Goal: Transaction & Acquisition: Purchase product/service

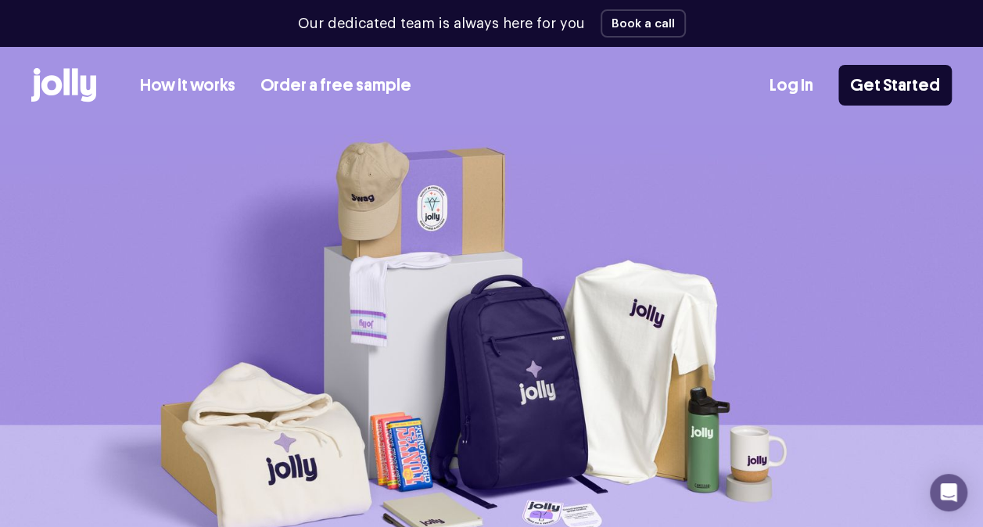
click at [189, 84] on link "How it works" at bounding box center [187, 86] width 95 height 26
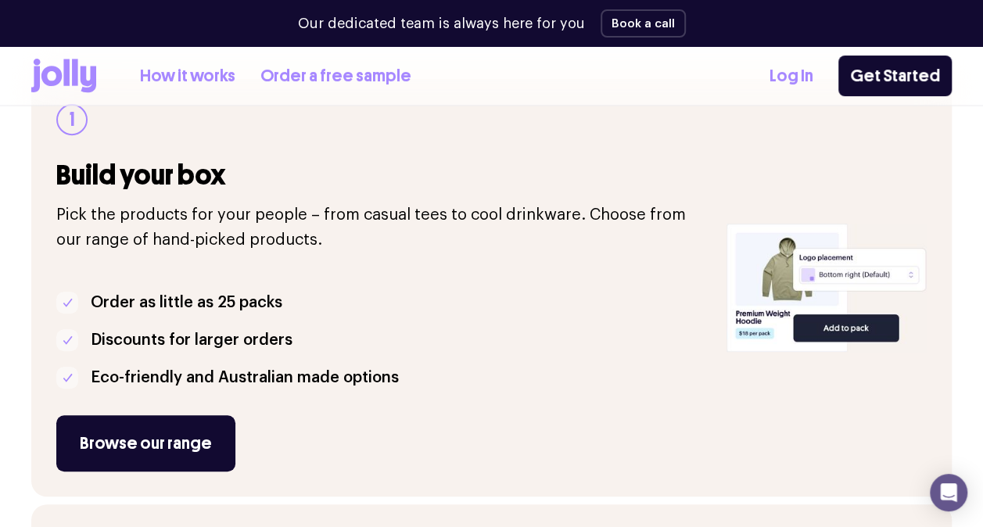
scroll to position [235, 0]
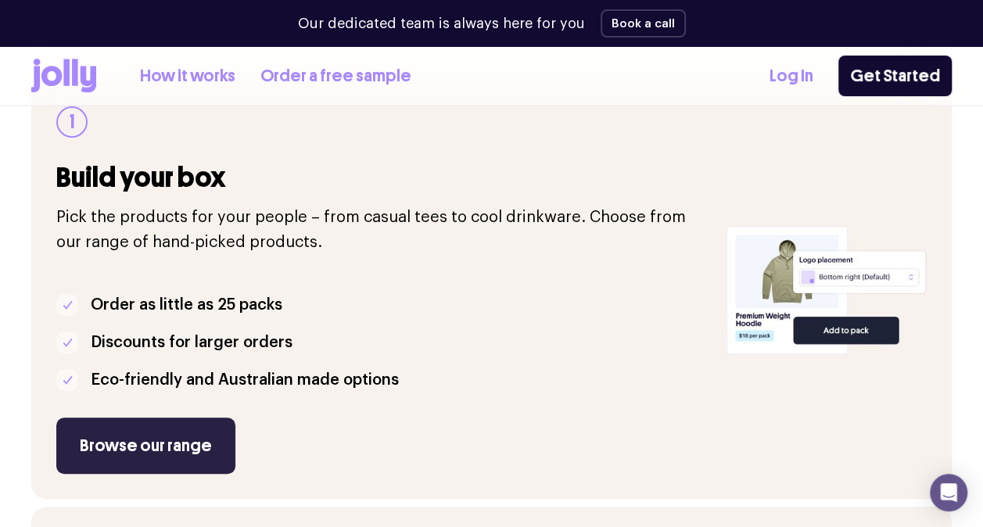
click at [186, 449] on link "Browse our range" at bounding box center [145, 446] width 179 height 56
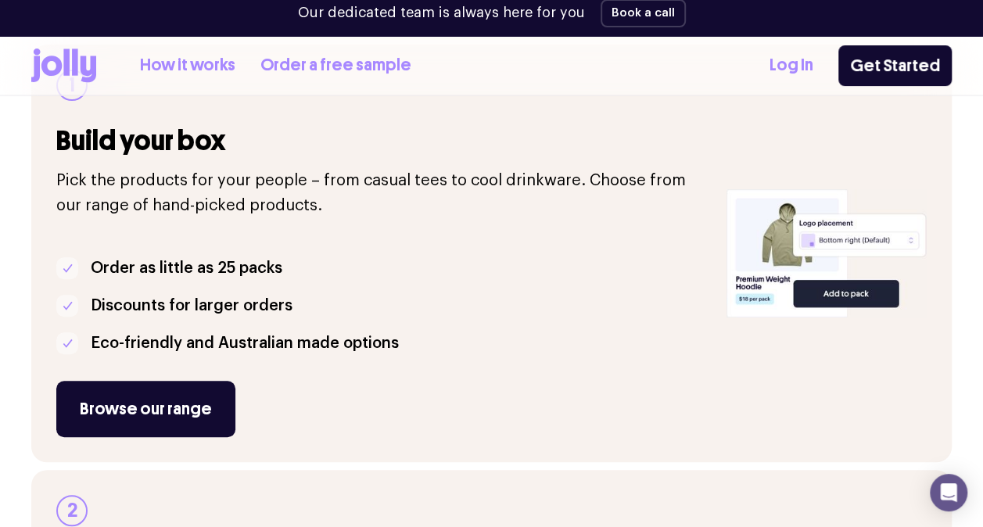
scroll to position [282, 0]
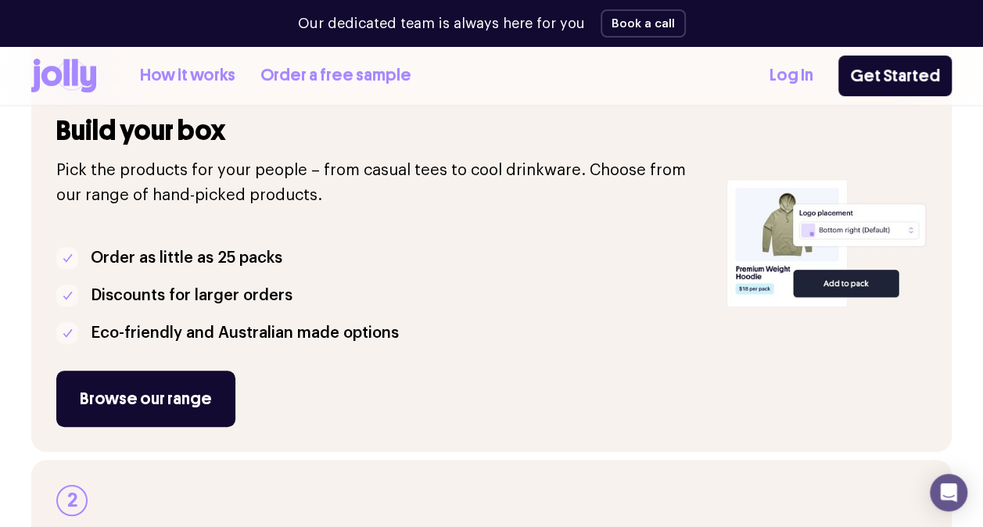
click at [199, 81] on link "How it works" at bounding box center [187, 76] width 95 height 26
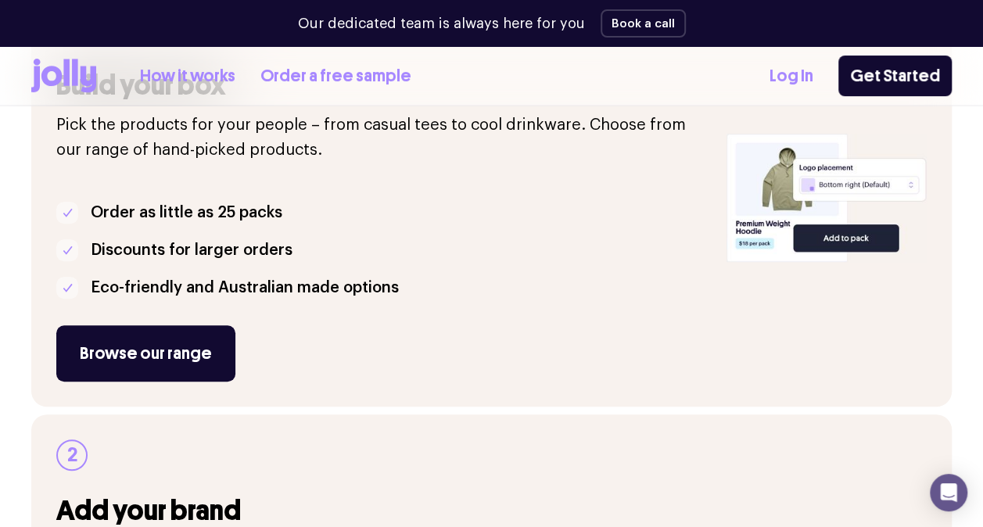
scroll to position [360, 0]
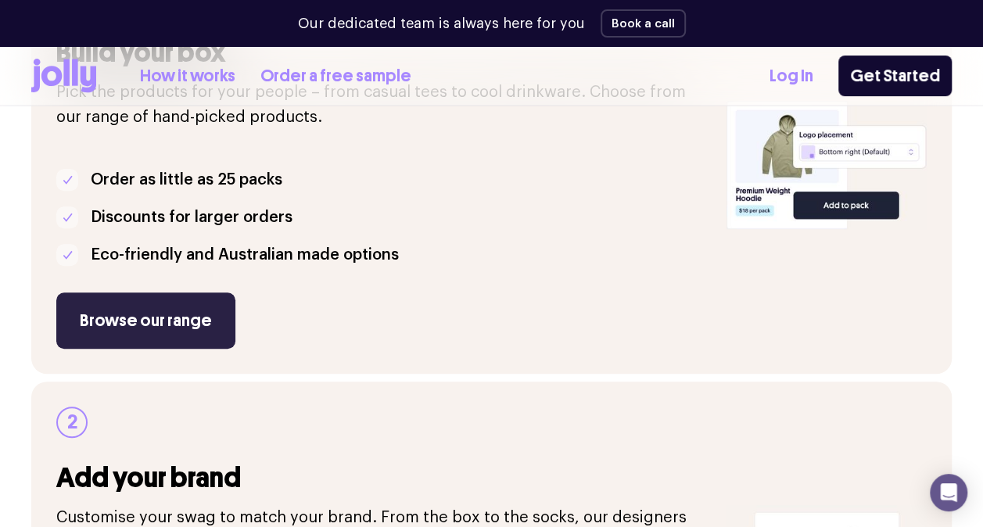
click at [186, 319] on link "Browse our range" at bounding box center [145, 321] width 179 height 56
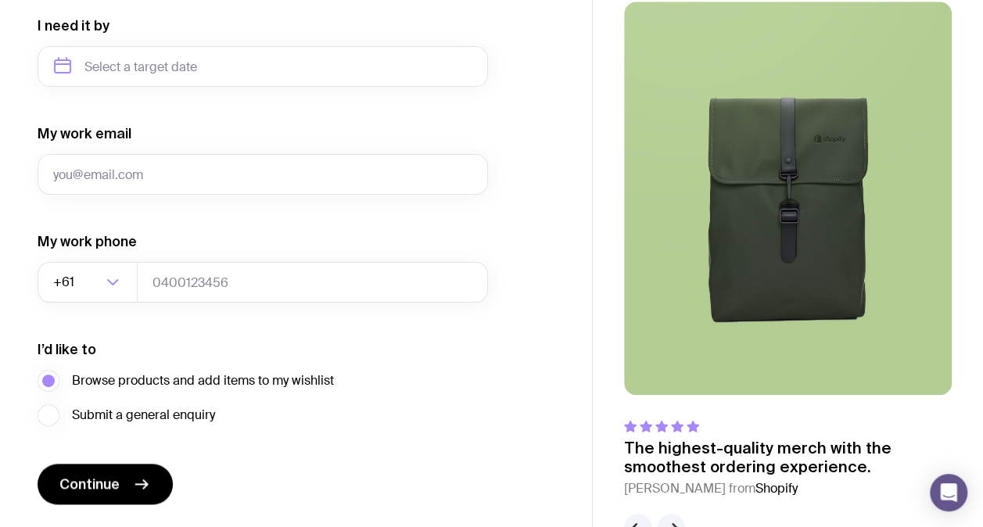
scroll to position [802, 0]
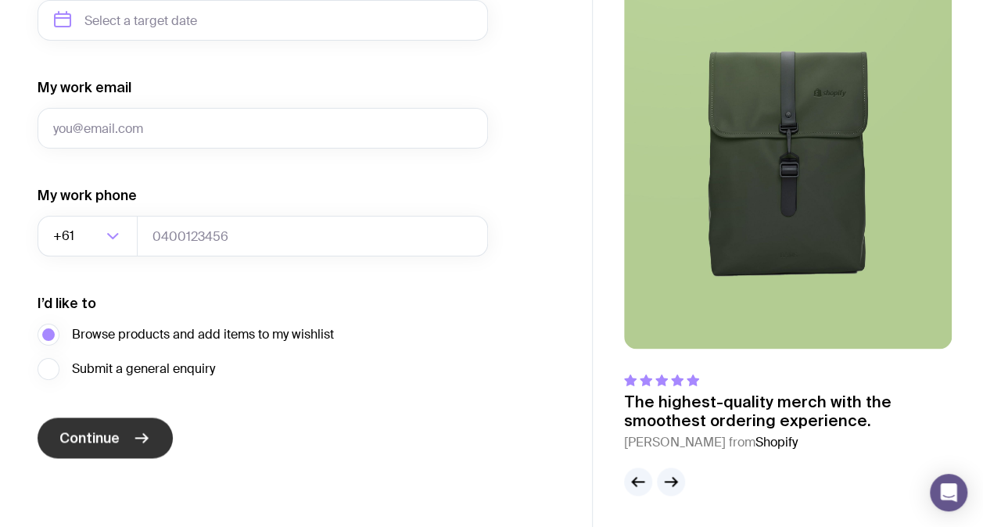
click at [119, 428] on button "Continue" at bounding box center [105, 438] width 135 height 41
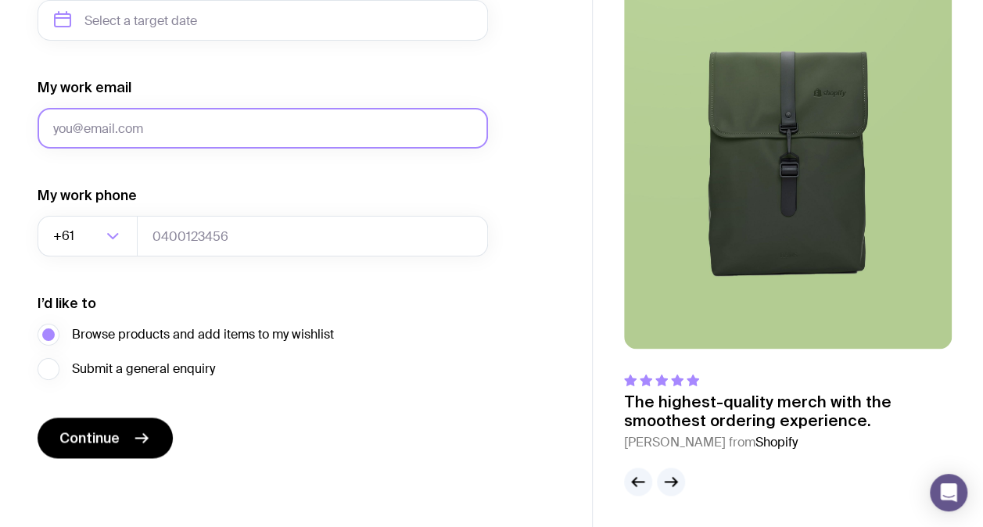
click at [152, 130] on input "My work email" at bounding box center [263, 128] width 451 height 41
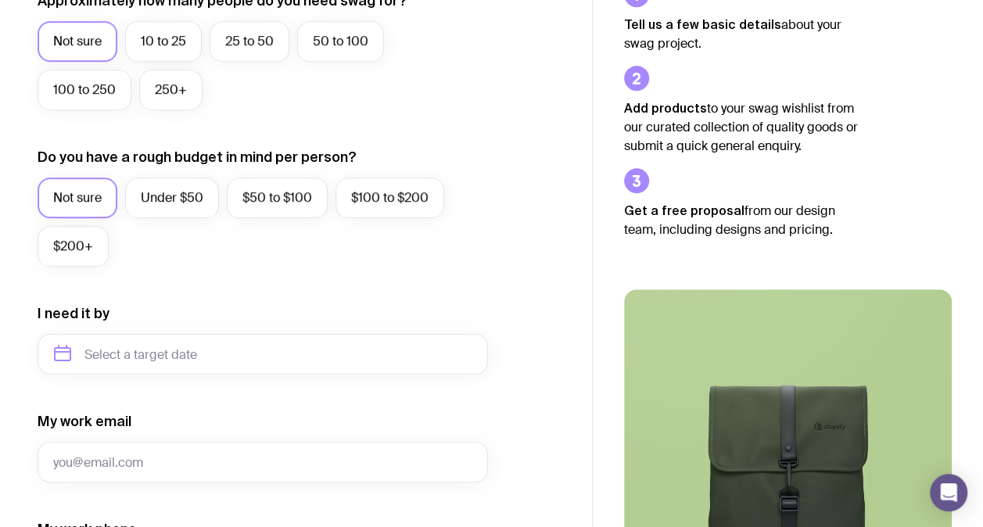
scroll to position [0, 0]
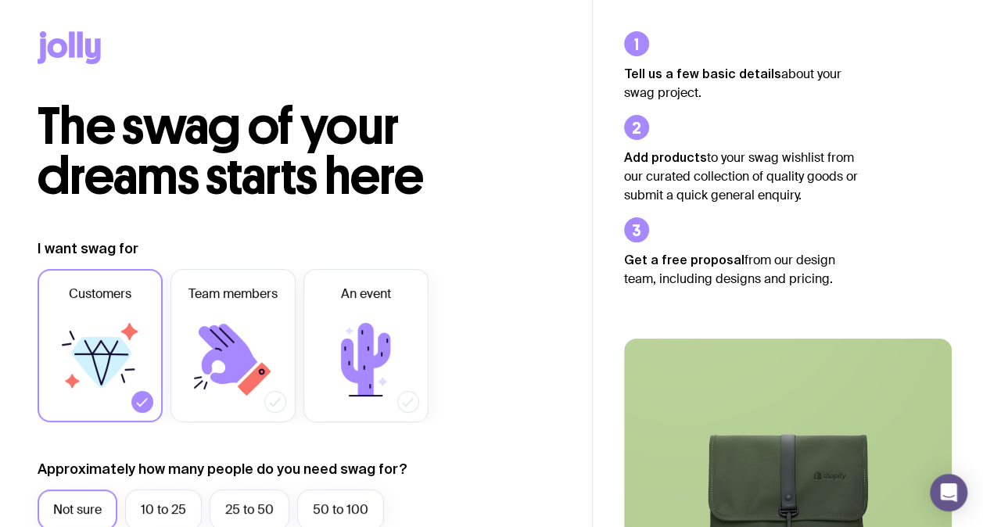
drag, startPoint x: 560, startPoint y: 461, endPoint x: 517, endPoint y: 142, distance: 321.2
click at [73, 56] on icon at bounding box center [71, 44] width 5 height 26
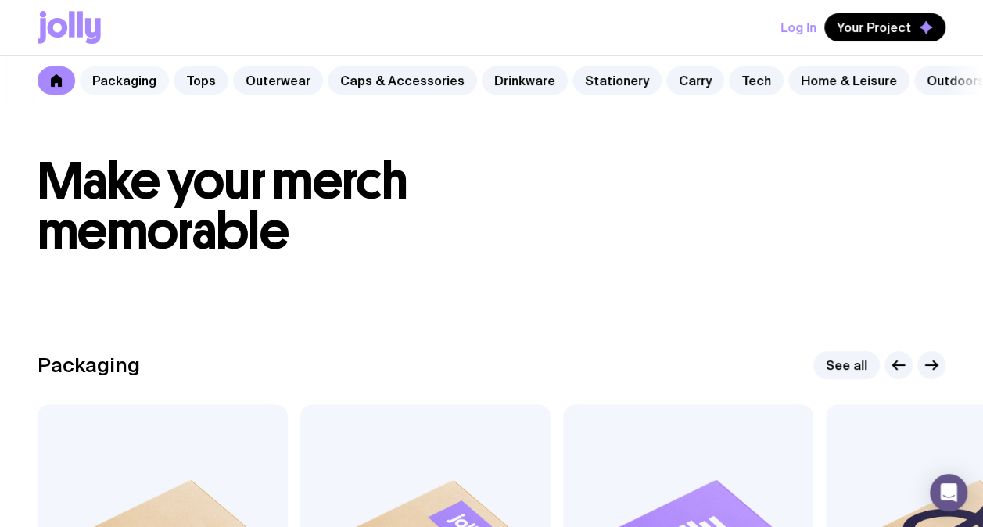
click at [134, 78] on link "Packaging" at bounding box center [124, 80] width 89 height 28
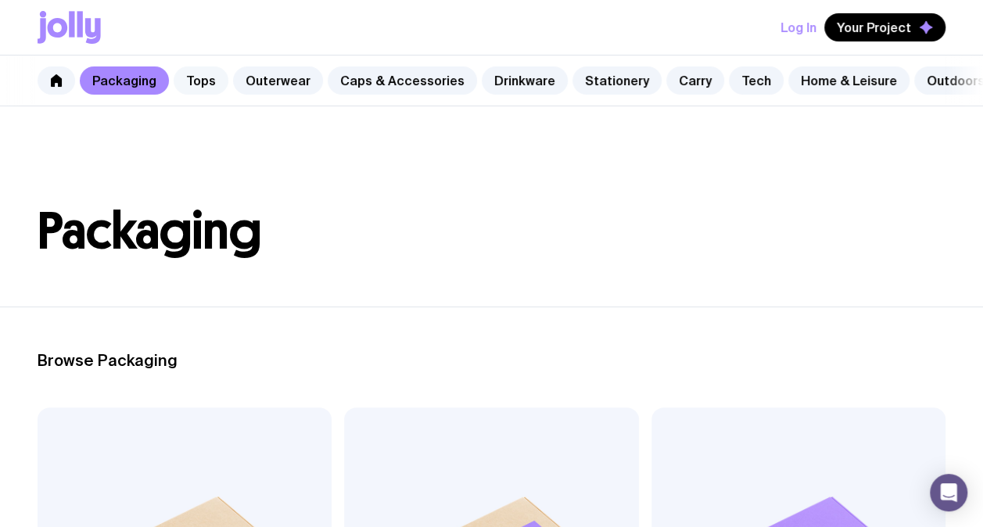
click at [209, 83] on link "Tops" at bounding box center [201, 80] width 55 height 28
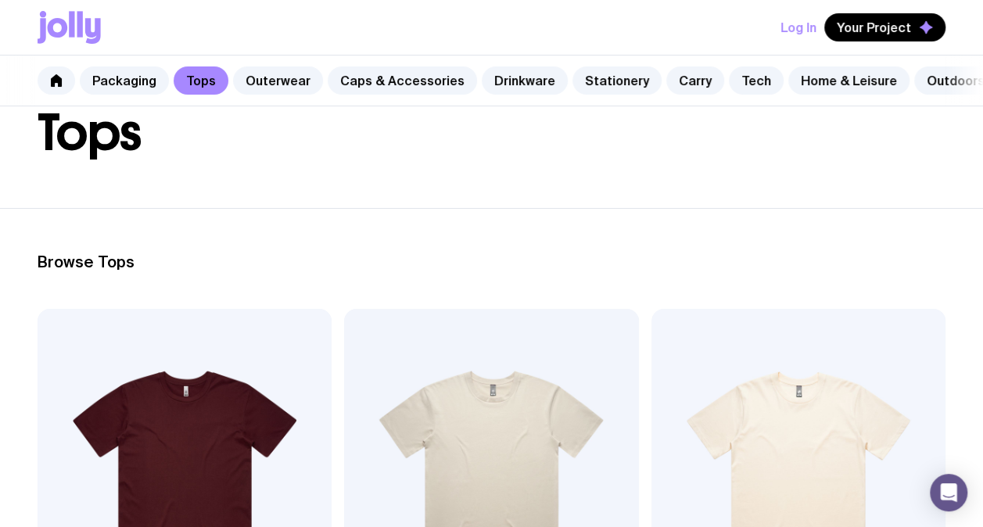
scroll to position [313, 0]
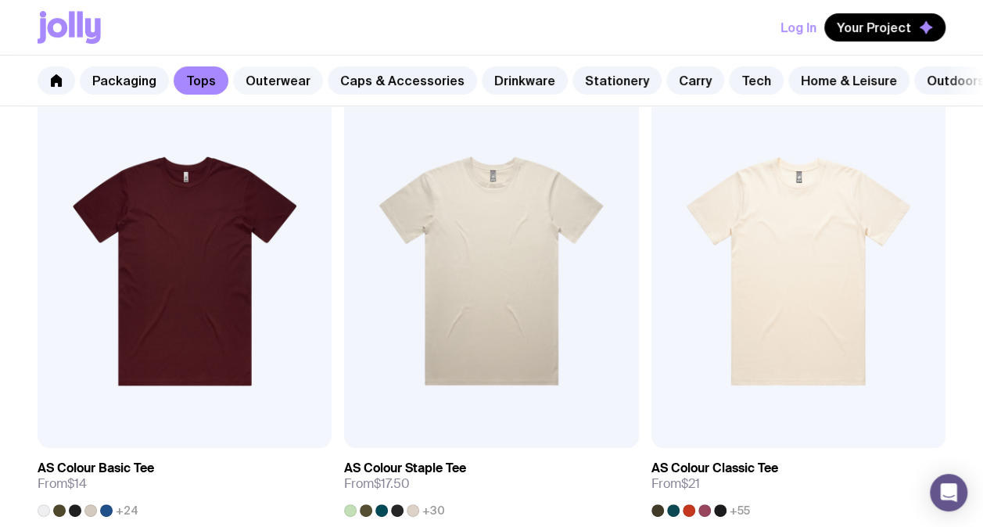
click at [239, 78] on link "Outerwear" at bounding box center [278, 80] width 90 height 28
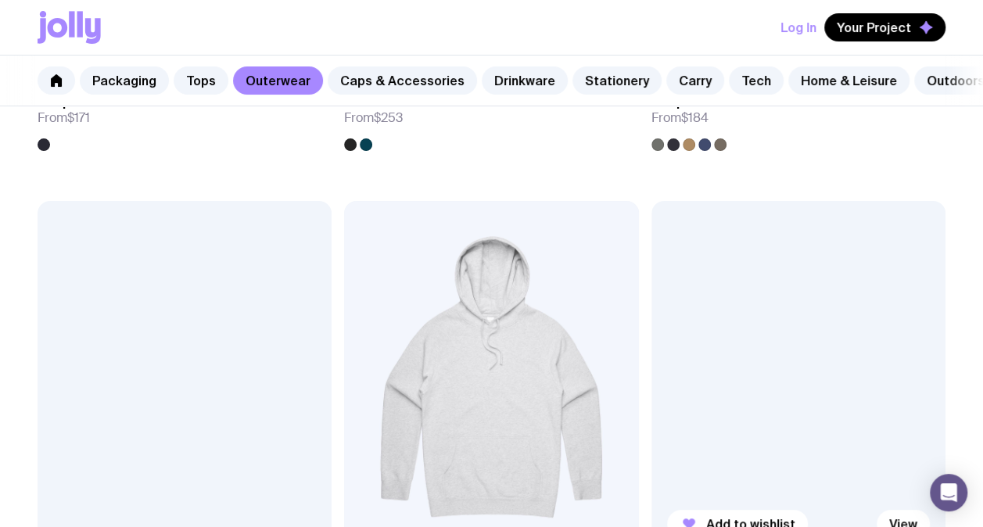
scroll to position [3129, 0]
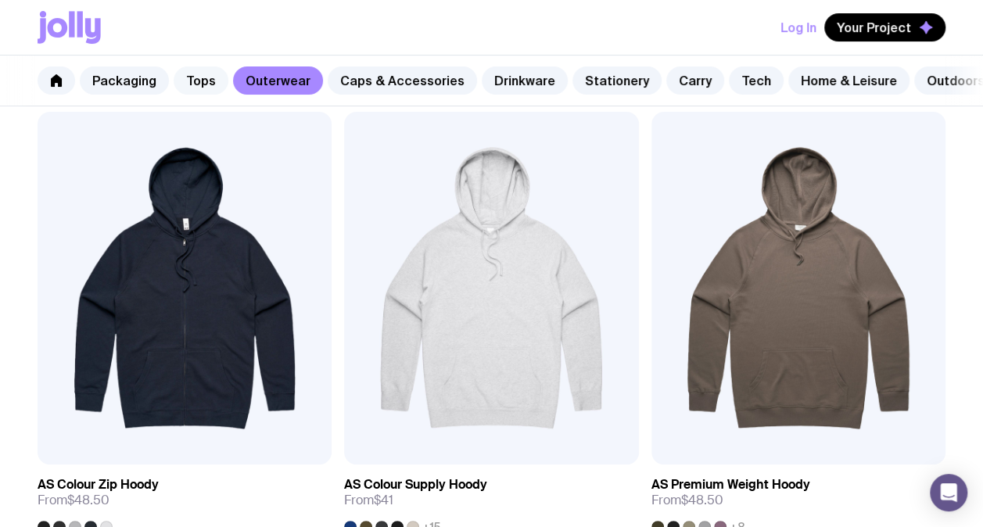
click at [203, 83] on link "Tops" at bounding box center [201, 80] width 55 height 28
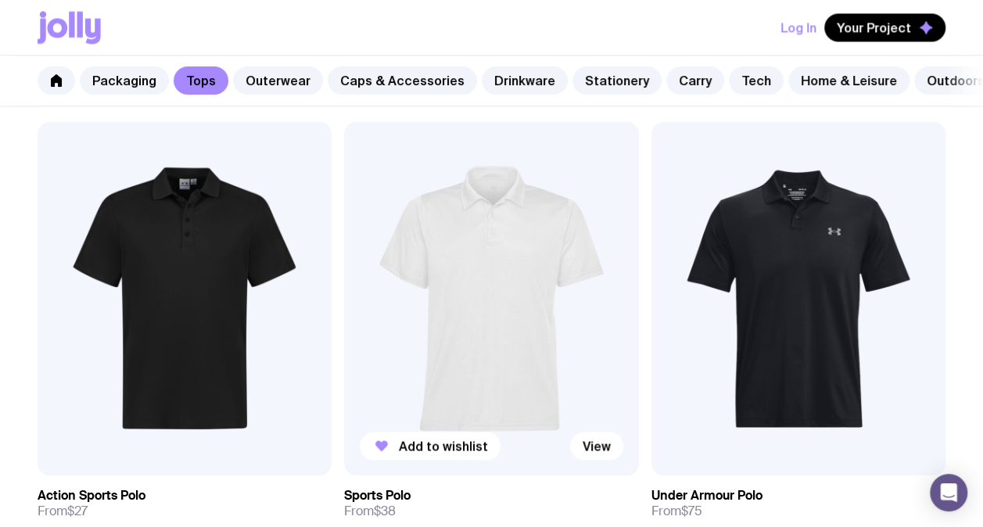
scroll to position [1251, 0]
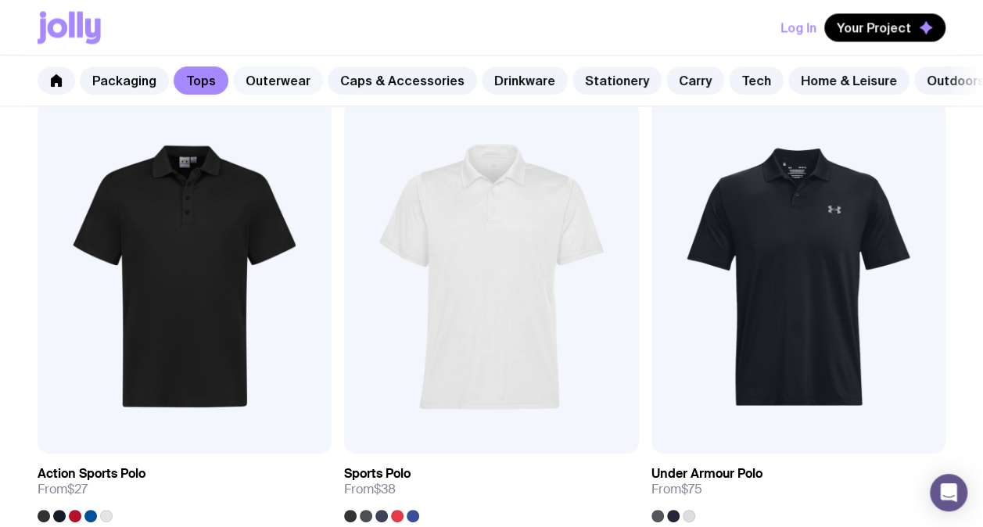
click at [272, 92] on link "Outerwear" at bounding box center [278, 80] width 90 height 28
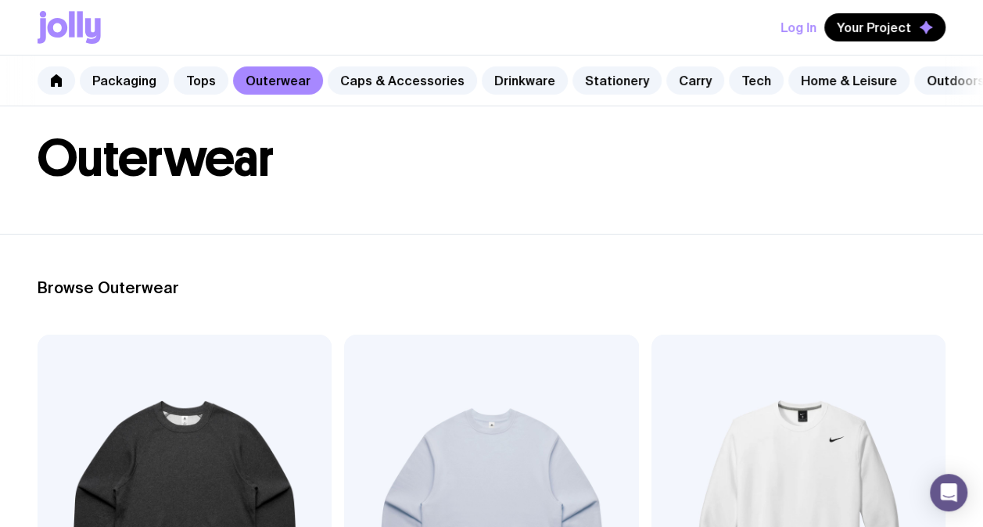
scroll to position [156, 0]
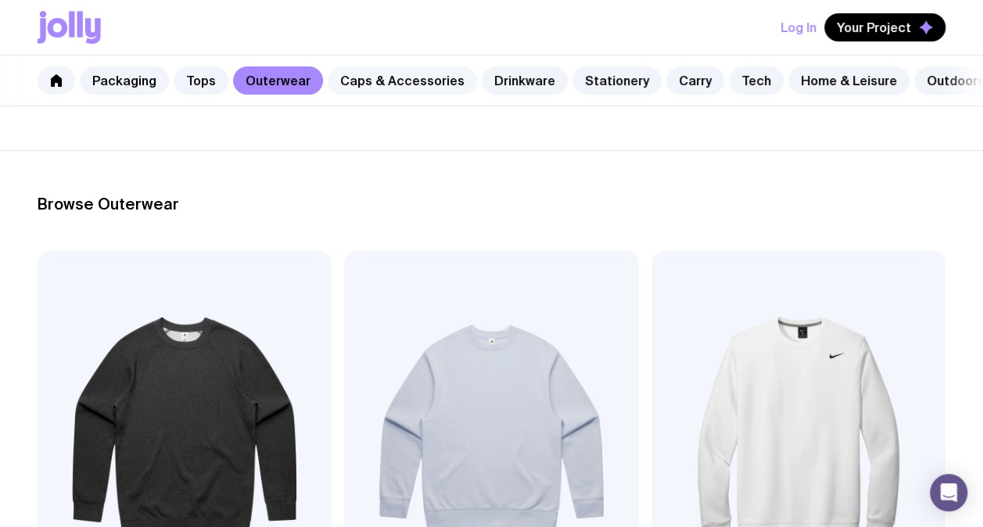
click at [350, 77] on link "Caps & Accessories" at bounding box center [402, 80] width 149 height 28
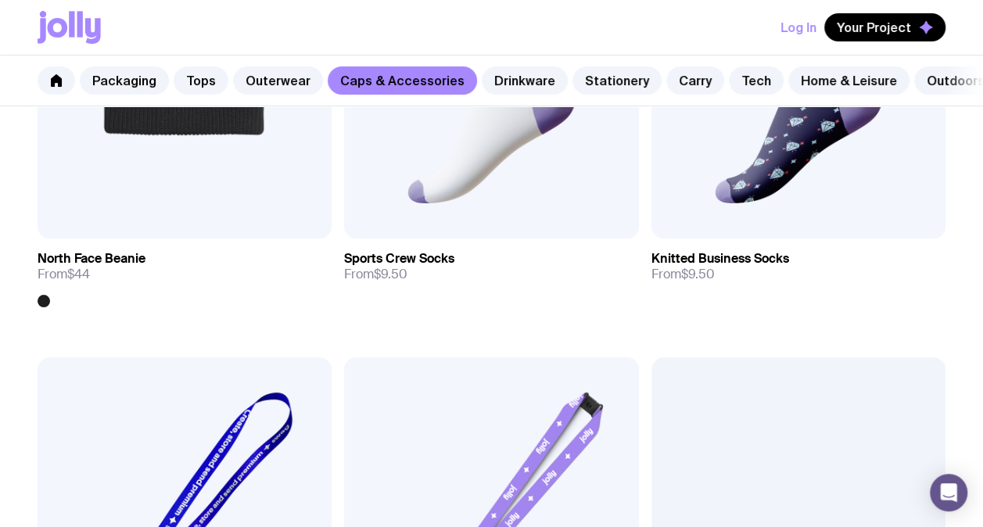
scroll to position [2894, 0]
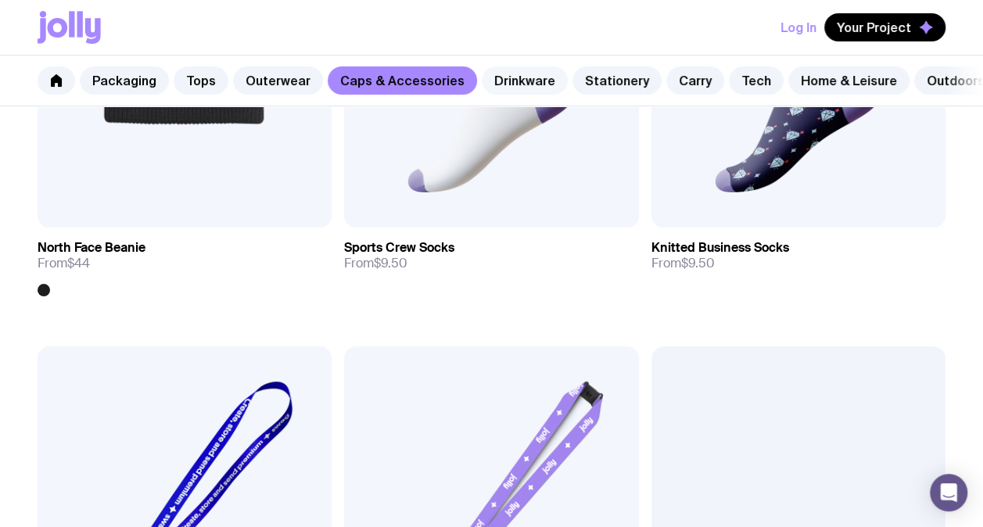
click at [497, 77] on link "Drinkware" at bounding box center [525, 80] width 86 height 28
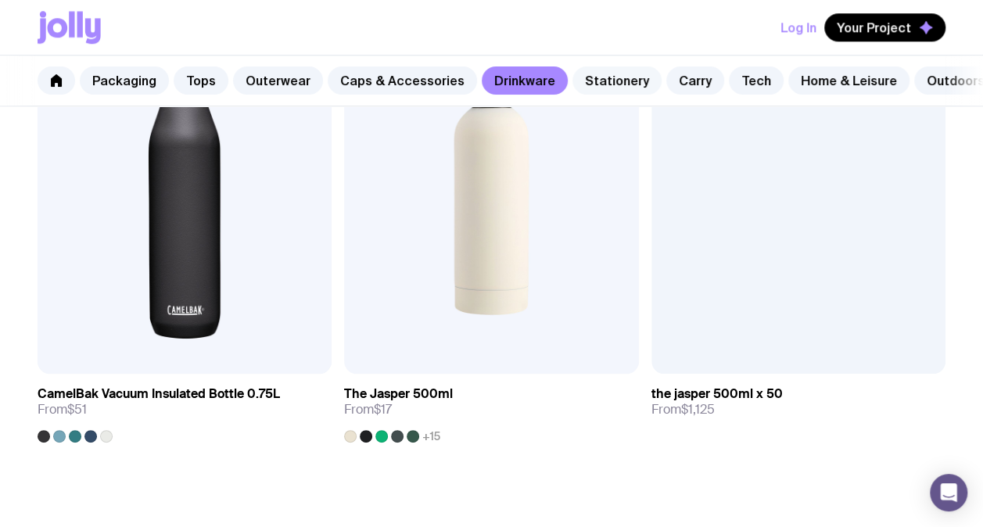
scroll to position [3649, 0]
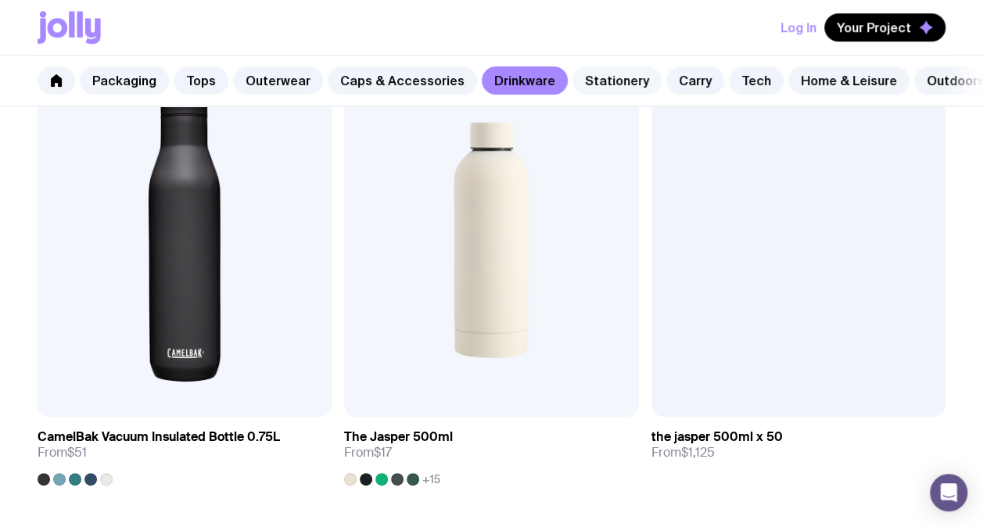
click at [609, 77] on link "Stationery" at bounding box center [617, 80] width 89 height 28
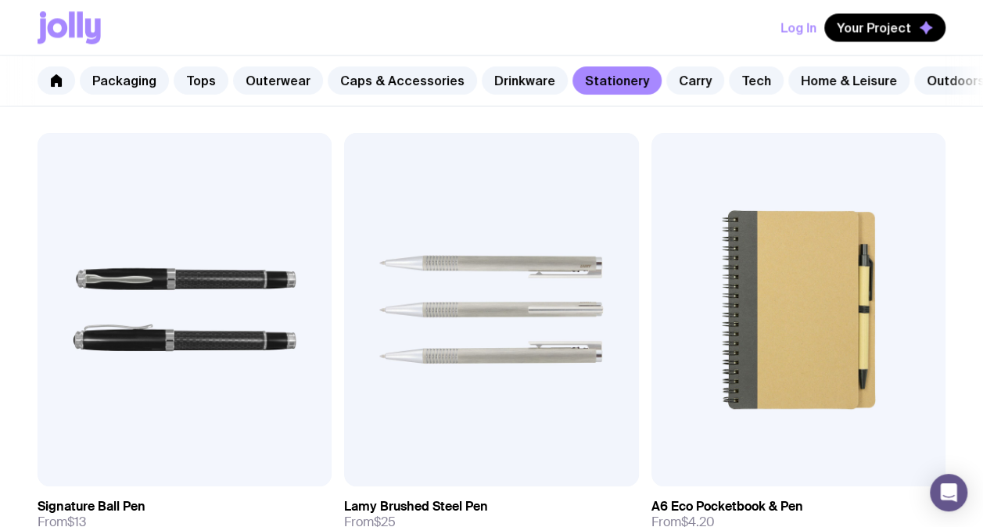
scroll to position [1486, 0]
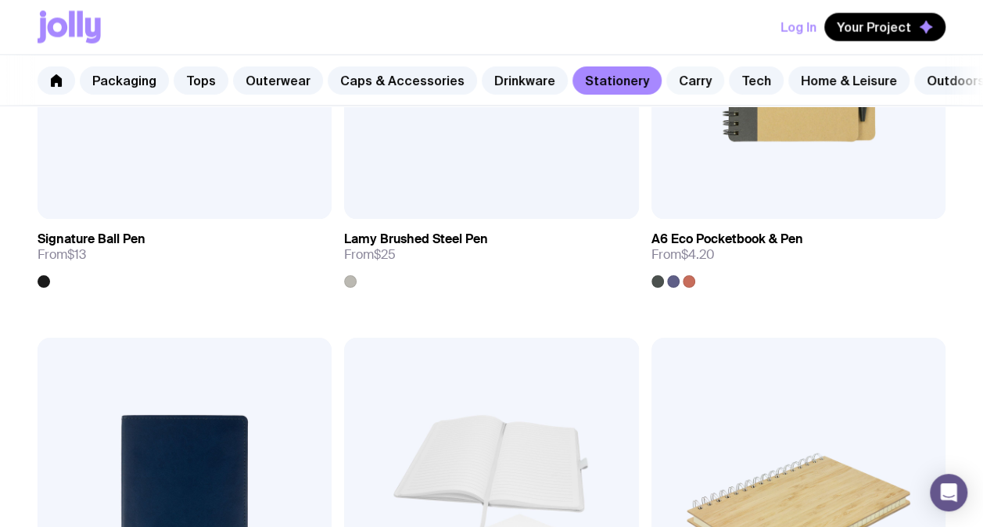
click at [682, 79] on link "Carry" at bounding box center [695, 80] width 58 height 28
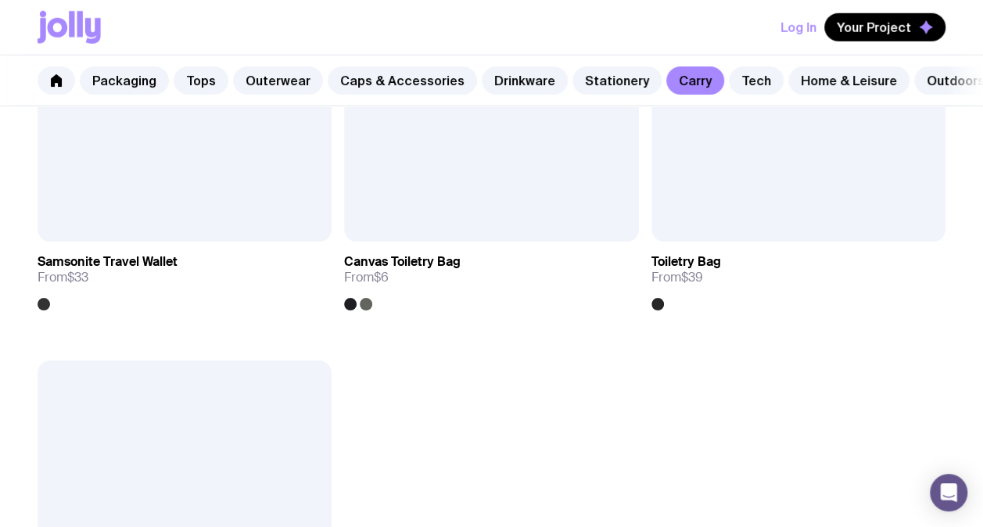
scroll to position [5475, 0]
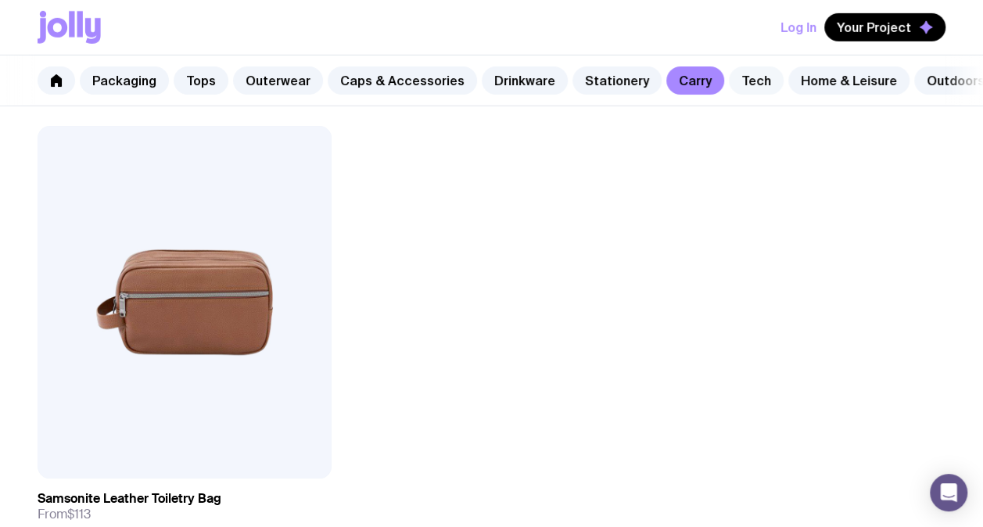
click at [729, 74] on link "Tech" at bounding box center [756, 80] width 55 height 28
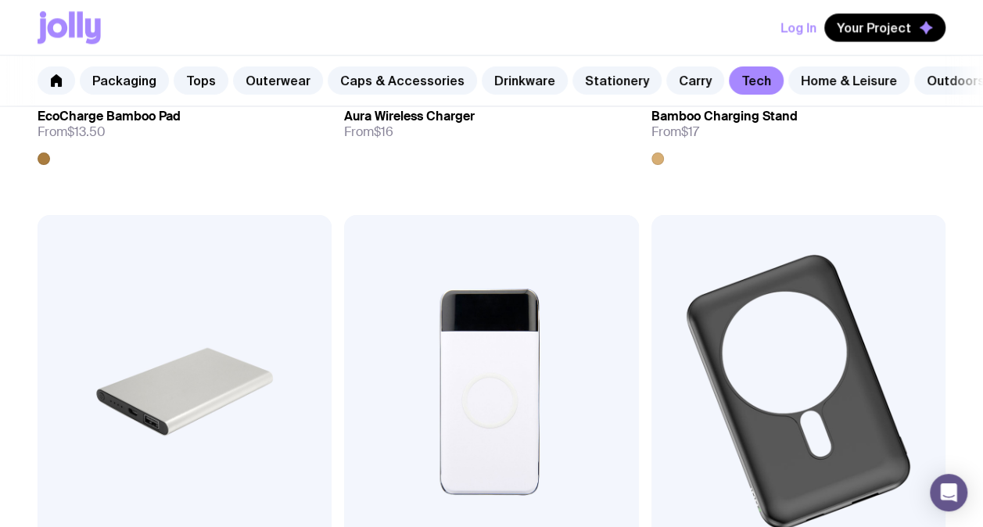
scroll to position [1408, 0]
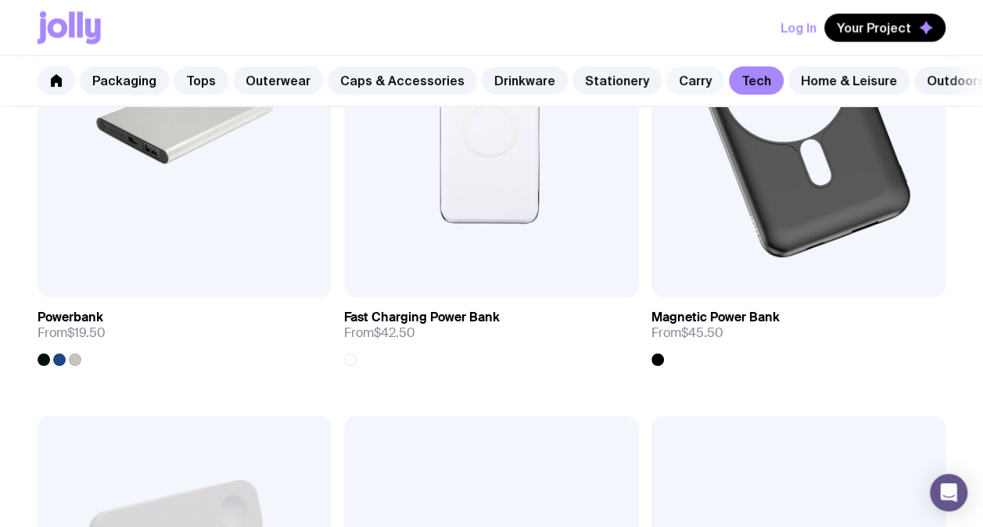
click at [677, 83] on link "Carry" at bounding box center [695, 80] width 58 height 28
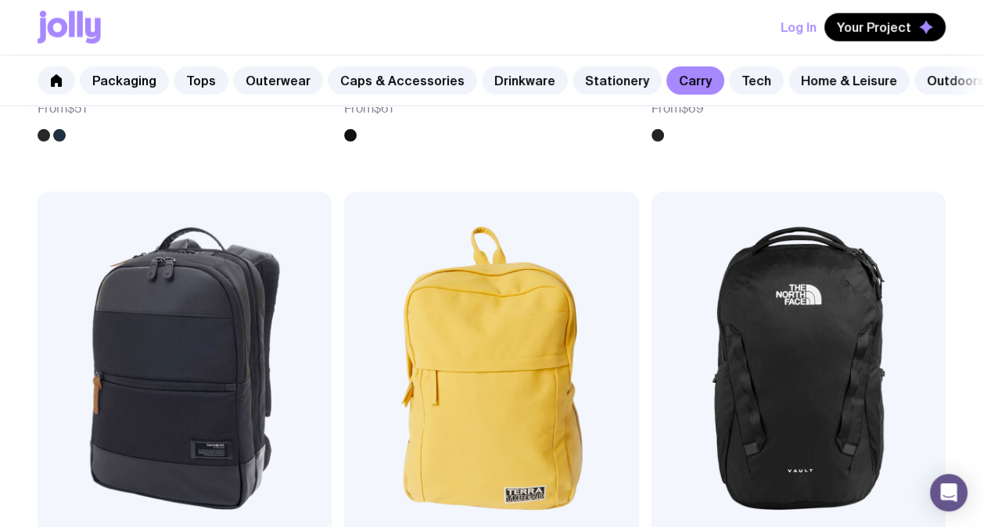
scroll to position [2190, 0]
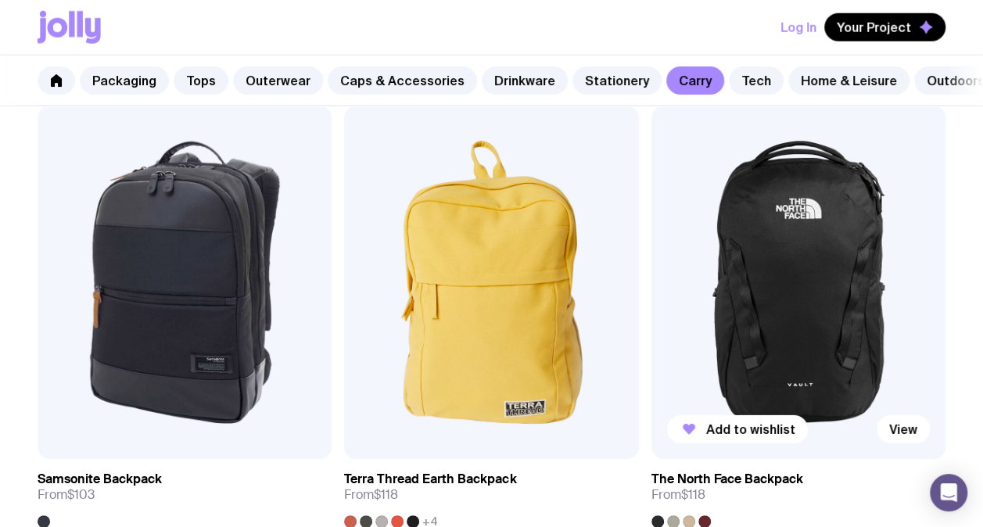
click at [828, 240] on img at bounding box center [799, 283] width 294 height 354
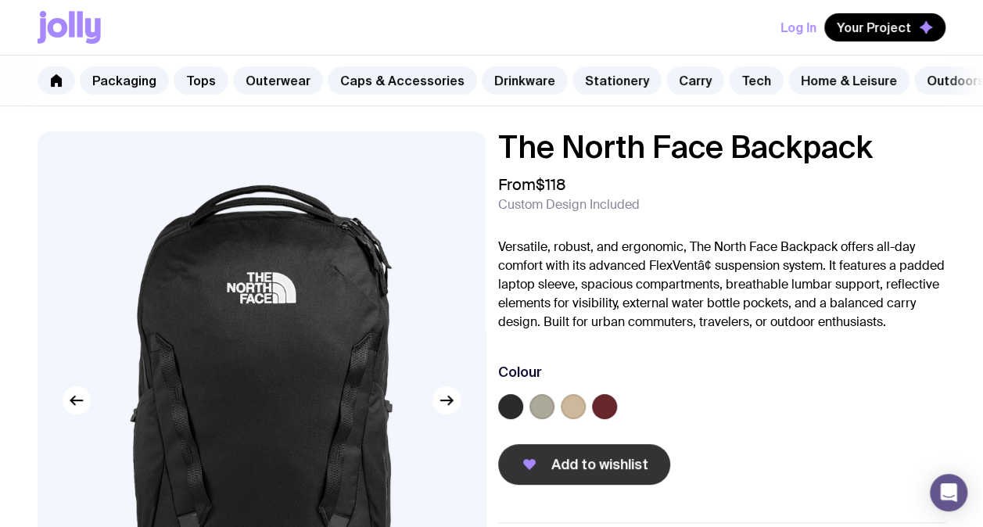
click at [598, 474] on span "Add to wishlist" at bounding box center [599, 464] width 97 height 19
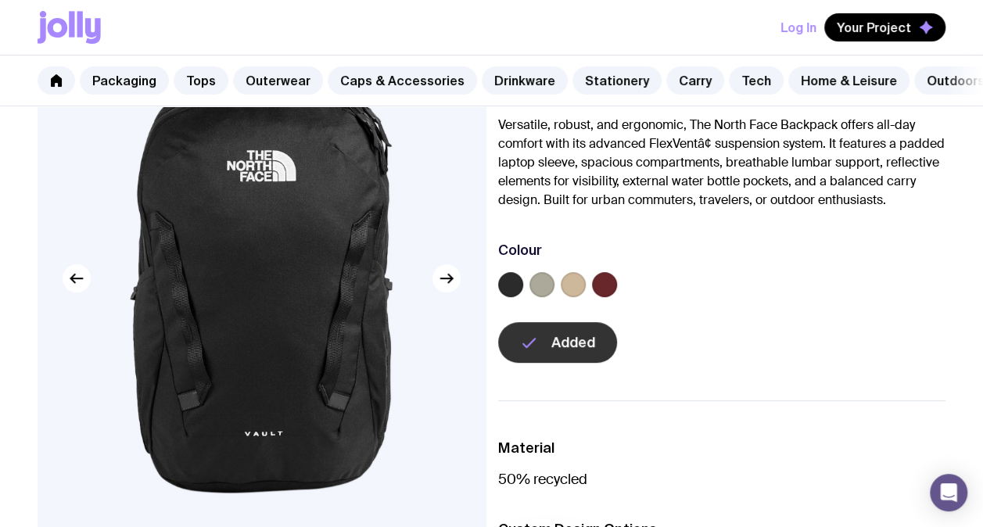
scroll to position [156, 0]
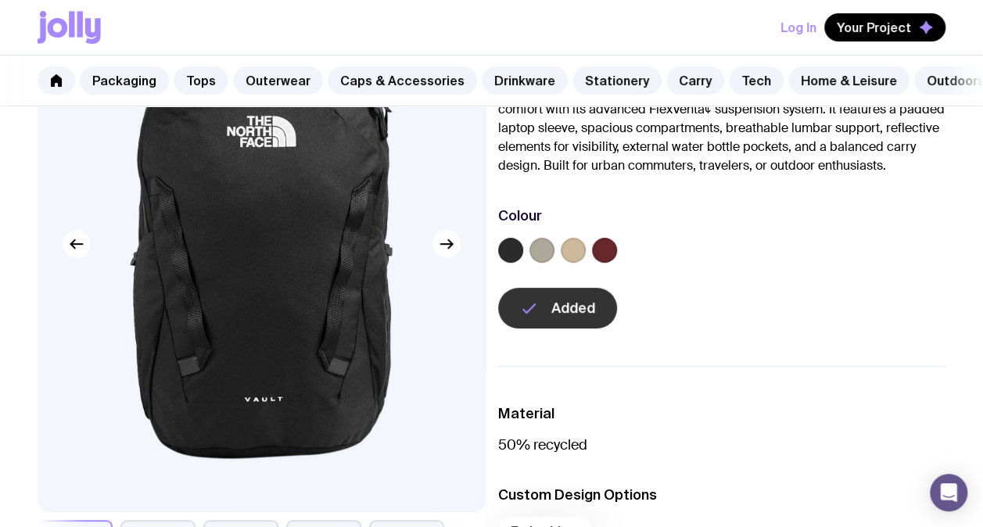
click at [540, 258] on label at bounding box center [542, 250] width 25 height 25
click at [0, 0] on input "radio" at bounding box center [0, 0] width 0 height 0
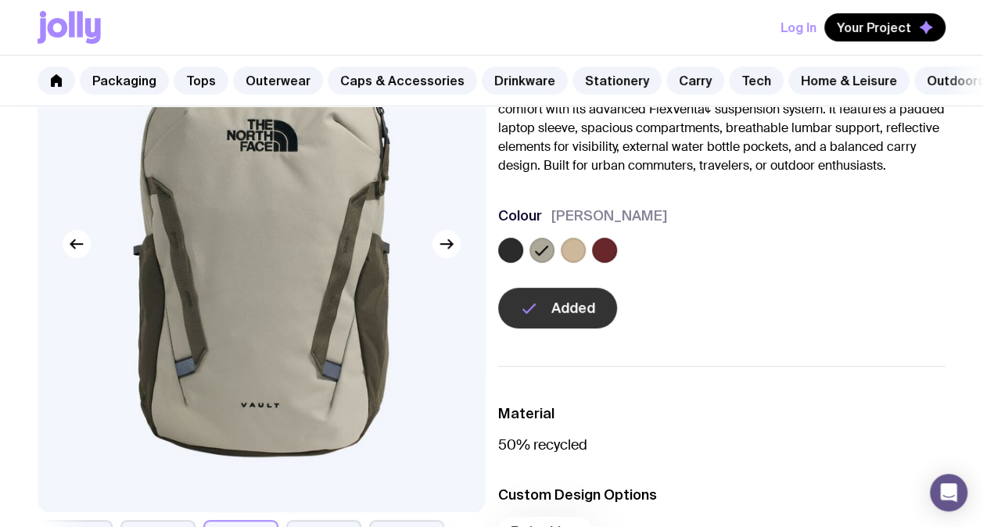
click at [519, 260] on label at bounding box center [510, 250] width 25 height 25
click at [0, 0] on input "radio" at bounding box center [0, 0] width 0 height 0
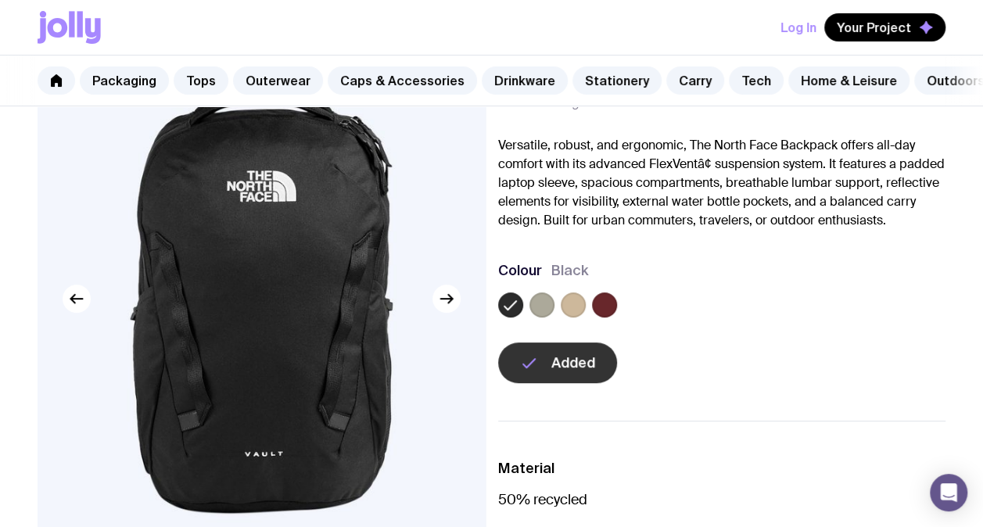
scroll to position [78, 0]
